Goal: Find specific page/section: Find specific page/section

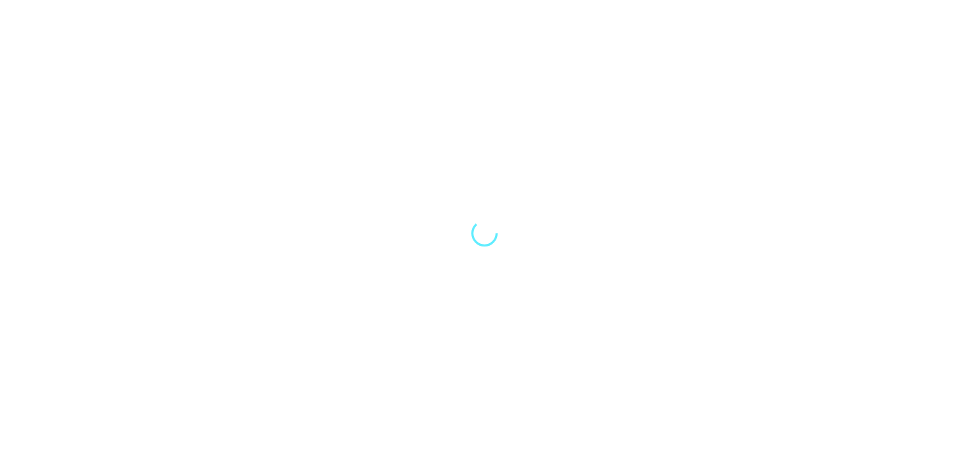
select select "Song"
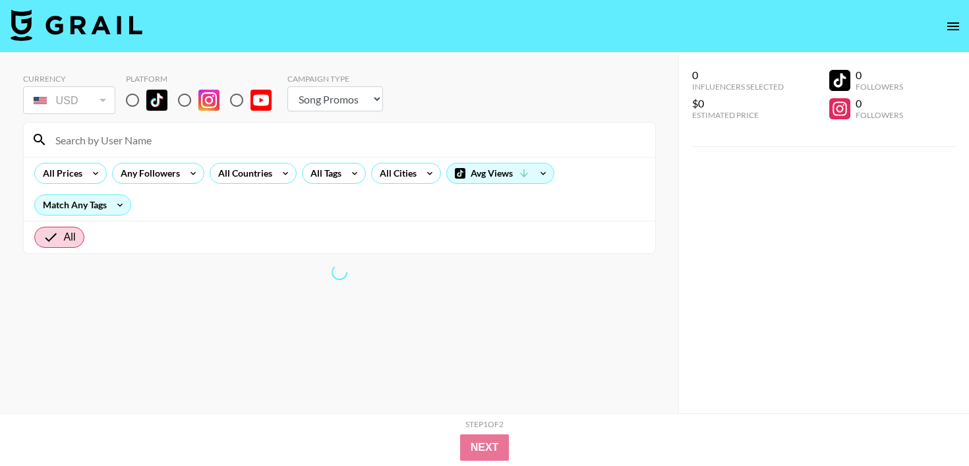
click at [234, 102] on input "radio" at bounding box center [237, 100] width 28 height 28
radio input "true"
click at [182, 139] on input at bounding box center [347, 139] width 600 height 21
click at [167, 134] on input at bounding box center [347, 139] width 600 height 21
click at [113, 141] on input at bounding box center [347, 139] width 600 height 21
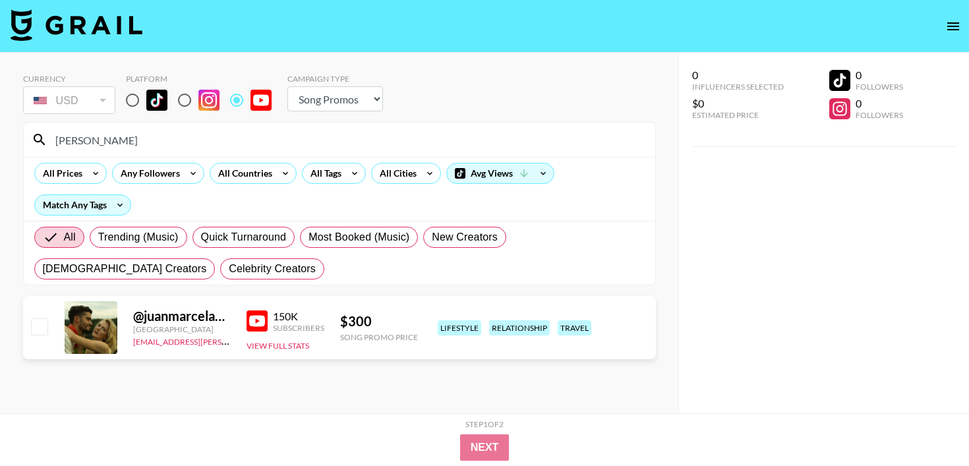
type input "[PERSON_NAME]"
